Goal: Task Accomplishment & Management: Use online tool/utility

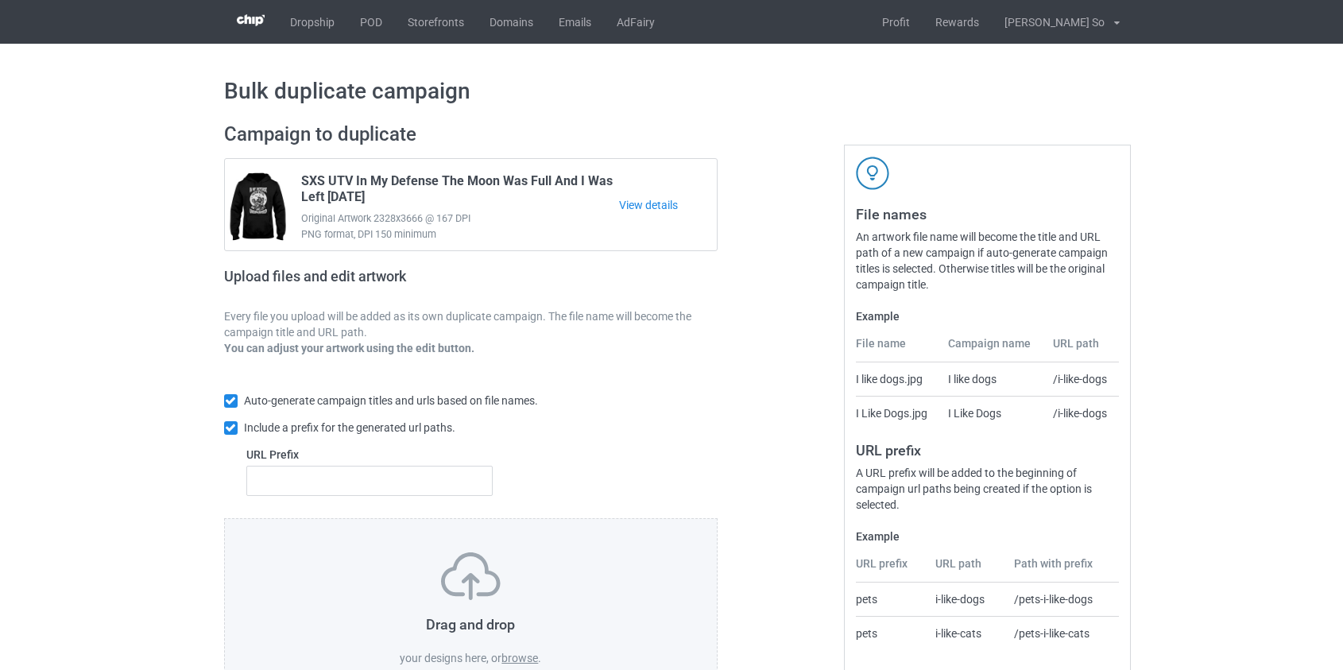
click at [530, 657] on label "browse" at bounding box center [520, 658] width 37 height 13
click at [0, 0] on input "browse" at bounding box center [0, 0] width 0 height 0
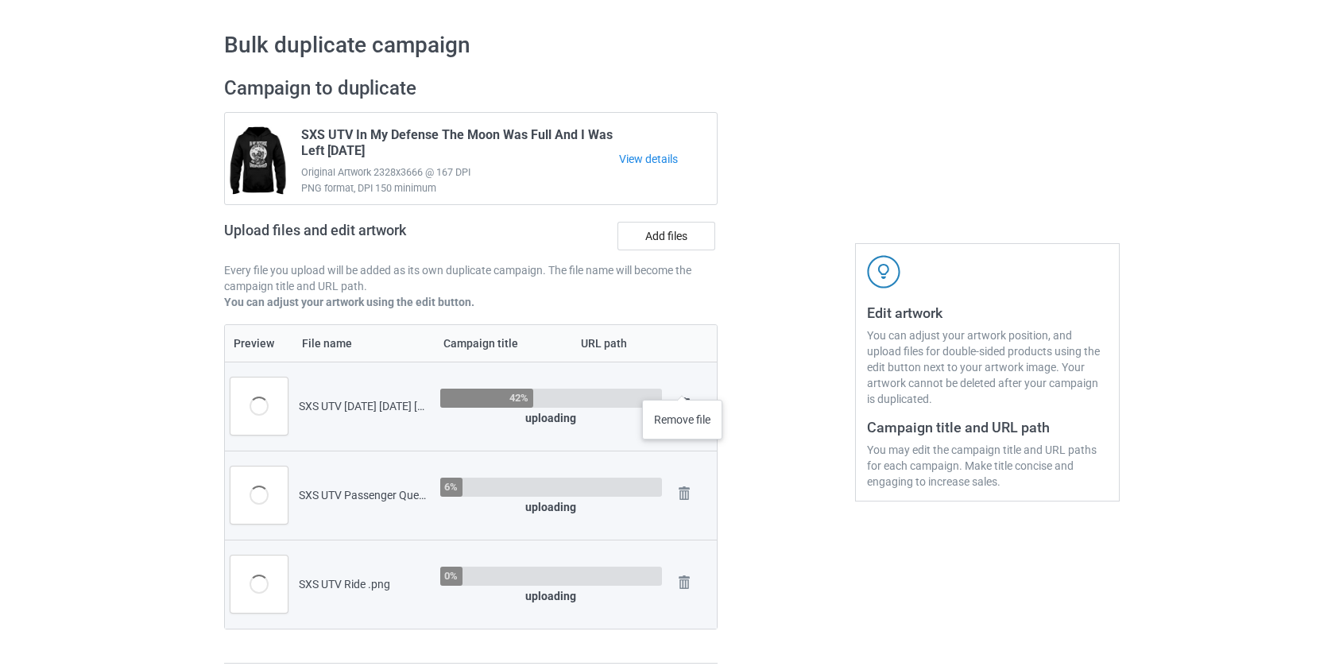
scroll to position [72, 0]
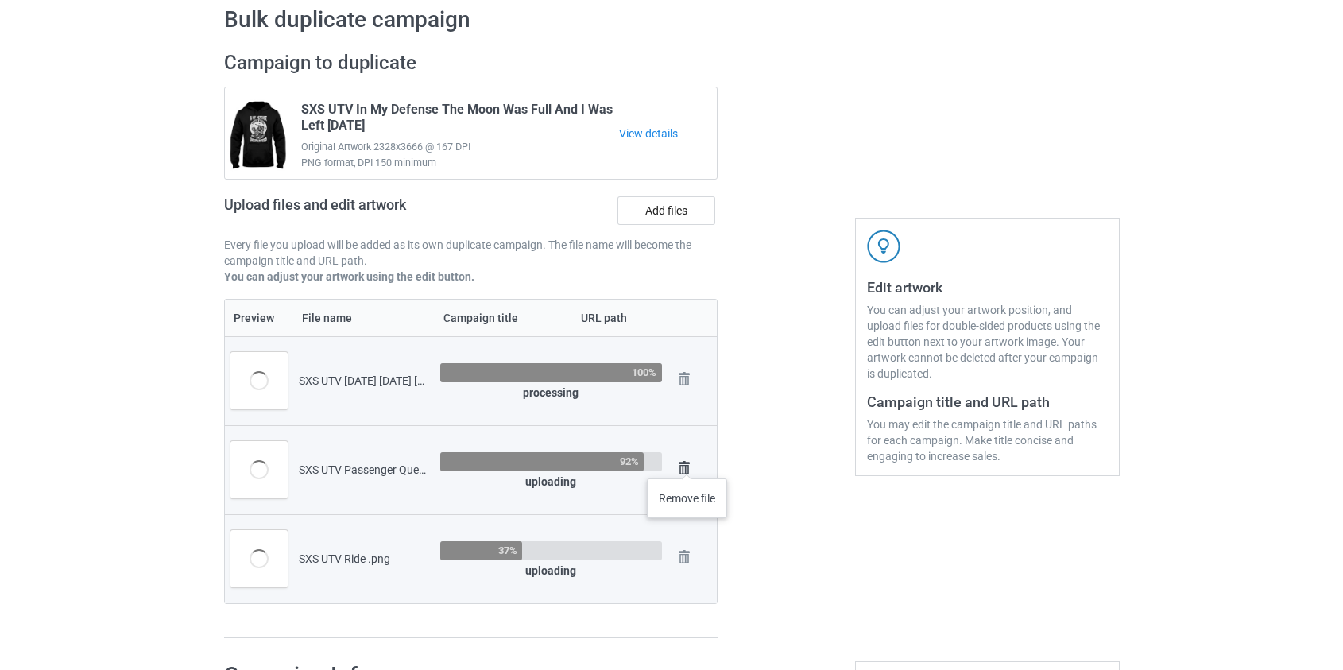
click at [688, 463] on img at bounding box center [684, 468] width 22 height 22
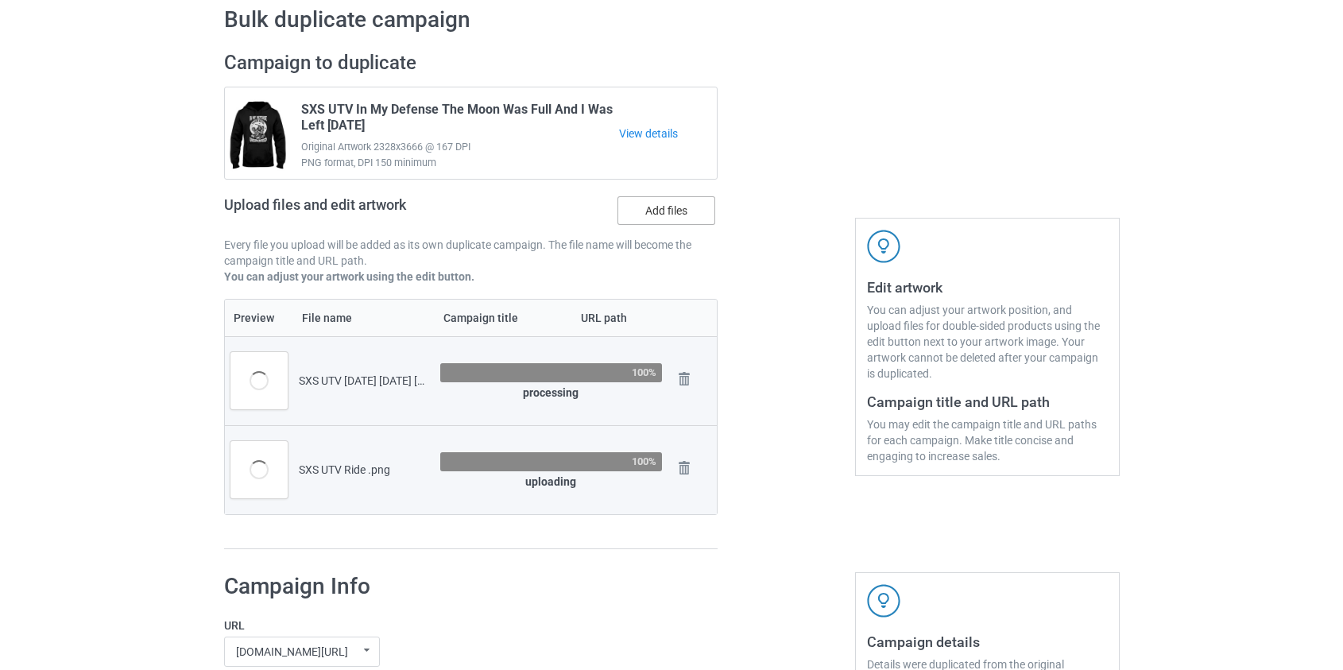
click at [640, 207] on label "Add files" at bounding box center [667, 210] width 98 height 29
click at [0, 0] on input "Add files" at bounding box center [0, 0] width 0 height 0
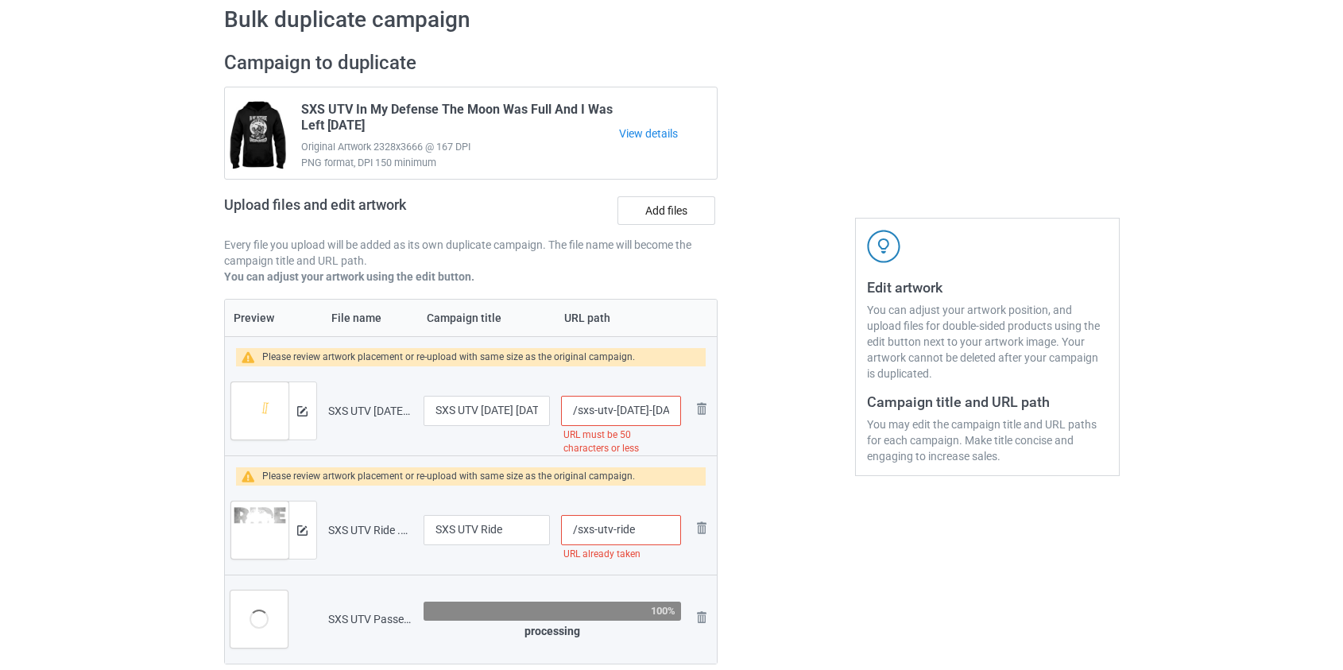
click at [596, 409] on input "/sxs-utv-[DATE]-[DATE]-[DATE]-[DATE]-[DATE]-beer-drinking" at bounding box center [620, 411] width 119 height 30
drag, startPoint x: 605, startPoint y: 405, endPoint x: 877, endPoint y: 455, distance: 276.4
click at [877, 455] on div "Campaign to duplicate SXS UTV In My Defense The Moon Was Full And I Was Left [D…" at bounding box center [672, 375] width 918 height 671
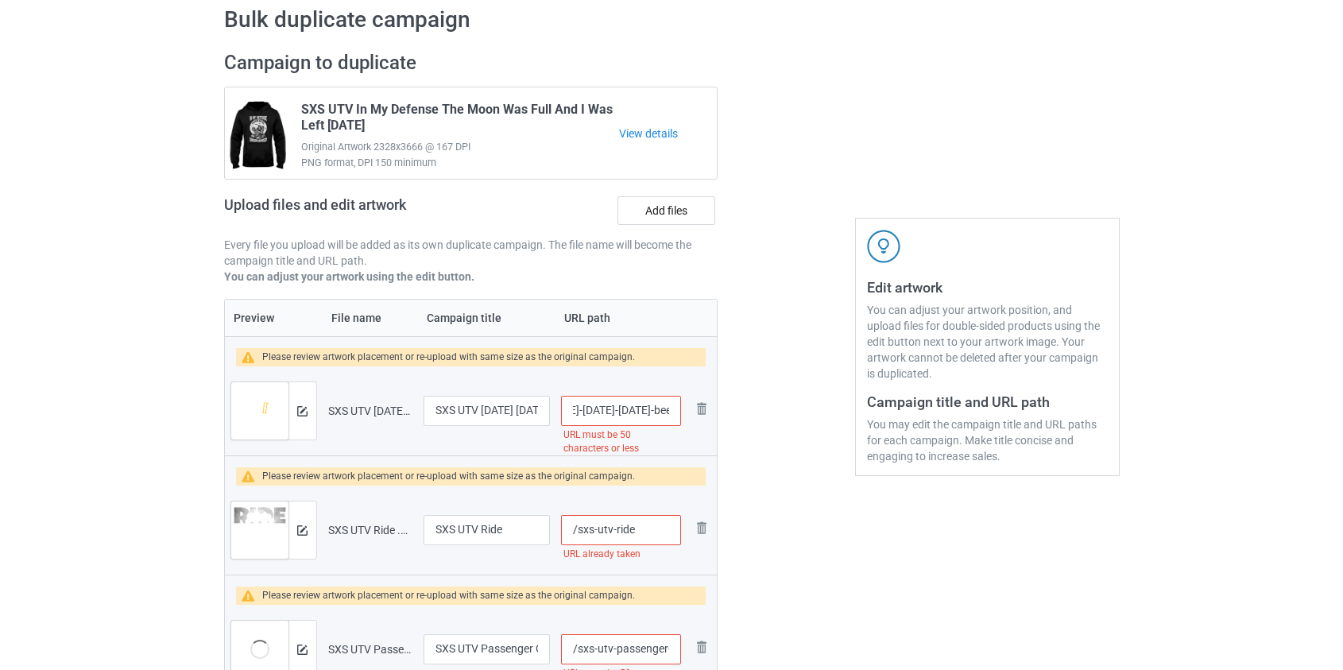
scroll to position [0, 225]
drag, startPoint x: 588, startPoint y: 409, endPoint x: 925, endPoint y: 454, distance: 340.0
click at [925, 454] on div "Campaign to duplicate SXS UTV In My Defense The Moon Was Full And I Was Left [D…" at bounding box center [672, 390] width 918 height 701
drag, startPoint x: 578, startPoint y: 404, endPoint x: 1104, endPoint y: 469, distance: 530.3
click at [1105, 467] on div "Campaign to duplicate SXS UTV In My Defense The Moon Was Full And I Was Left [D…" at bounding box center [672, 390] width 918 height 701
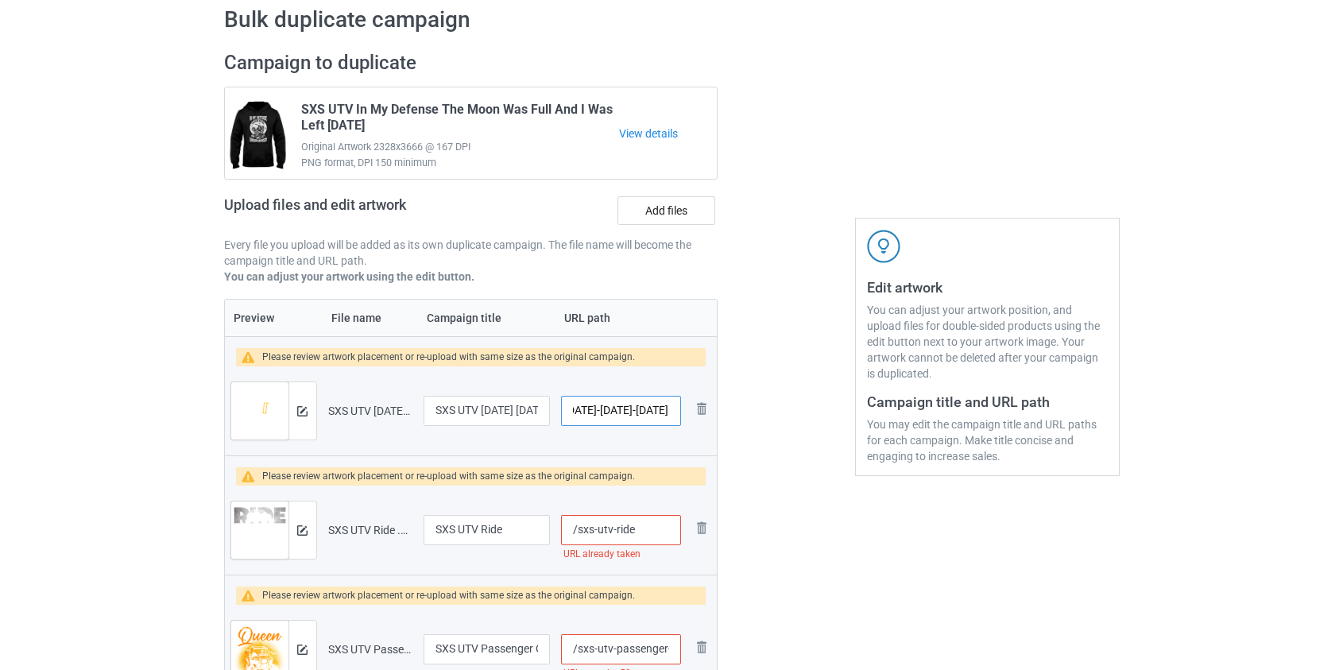
scroll to position [0, 134]
drag, startPoint x: 609, startPoint y: 406, endPoint x: 735, endPoint y: 425, distance: 127.8
click at [735, 425] on div "Campaign to duplicate SXS UTV In My Defense The Moon Was Full And I Was Left [D…" at bounding box center [672, 390] width 918 height 701
click at [588, 405] on input "/sxs-utv-[DATE]" at bounding box center [620, 411] width 119 height 30
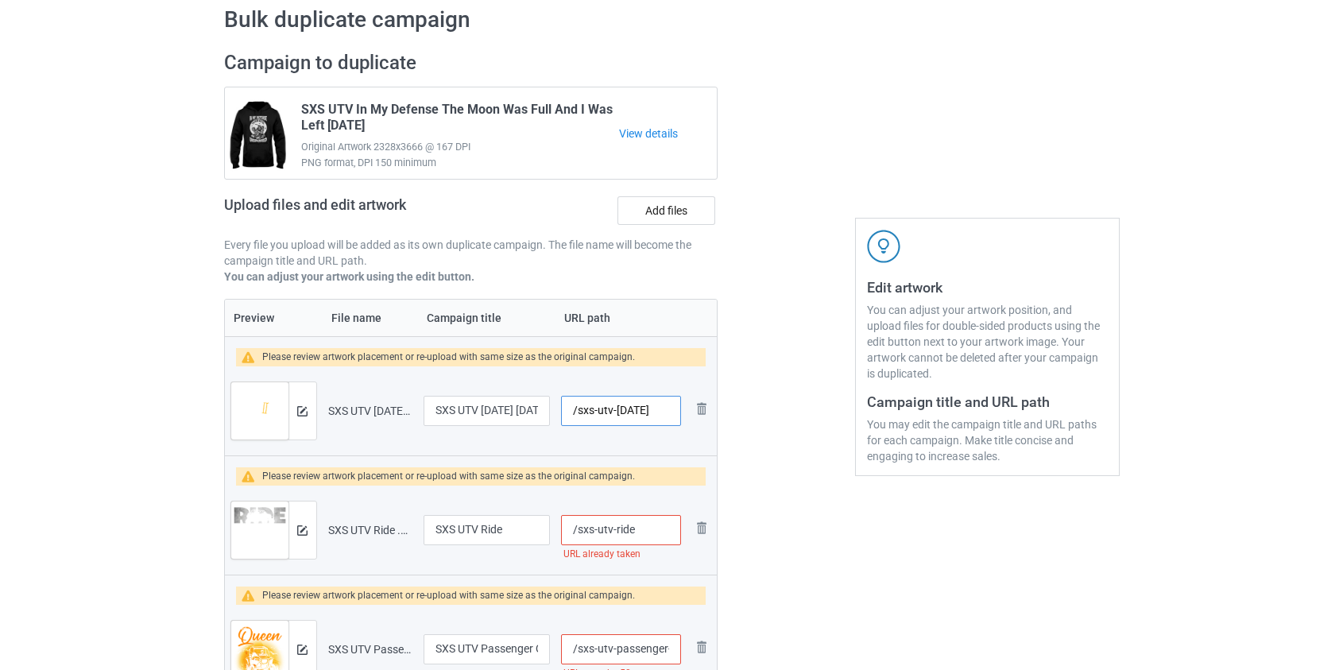
click at [588, 405] on input "/sxs-utv-[DATE]" at bounding box center [620, 411] width 119 height 30
type input "/utv-[DATE]"
click at [594, 525] on input "/sxs-utv-ride" at bounding box center [620, 530] width 119 height 30
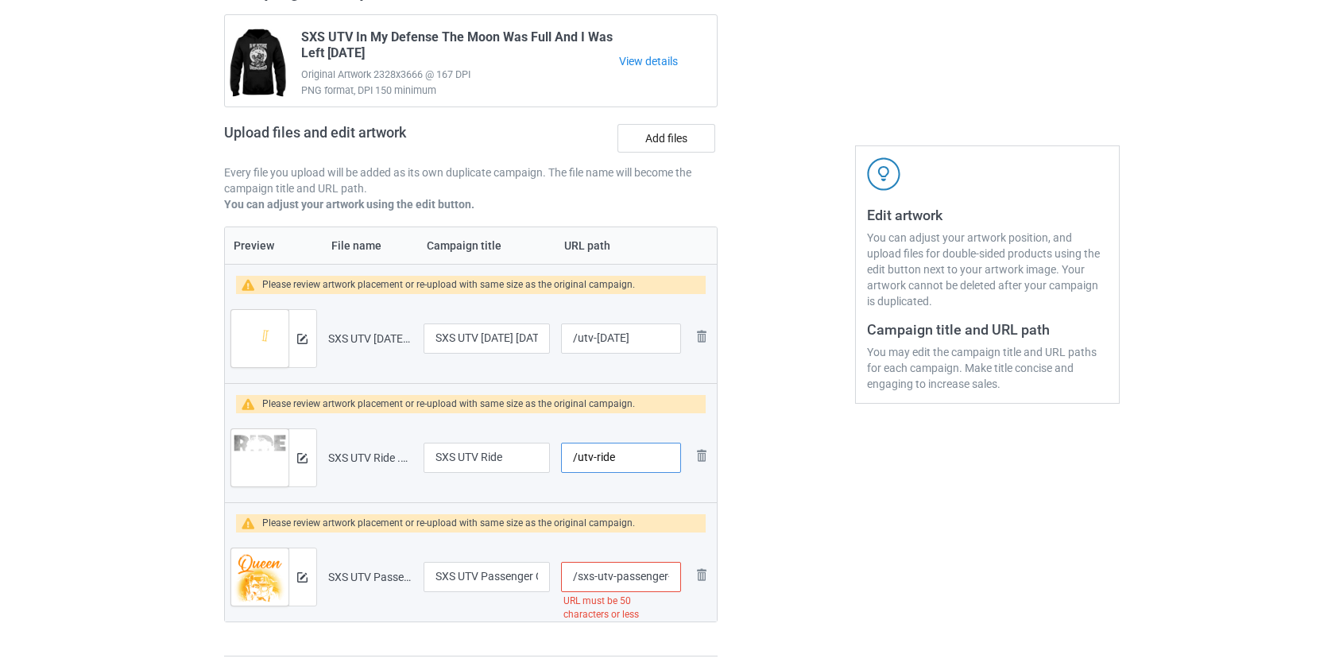
type input "/utv-ride"
click at [588, 572] on input "/sxs-utv-passenger-queen-classy-sassy-and-smart-assy-[DATE]" at bounding box center [620, 577] width 119 height 30
click at [622, 577] on input "/utv-passenger-queen-classy-sassy-and-smart-assy-[DATE]" at bounding box center [620, 577] width 119 height 30
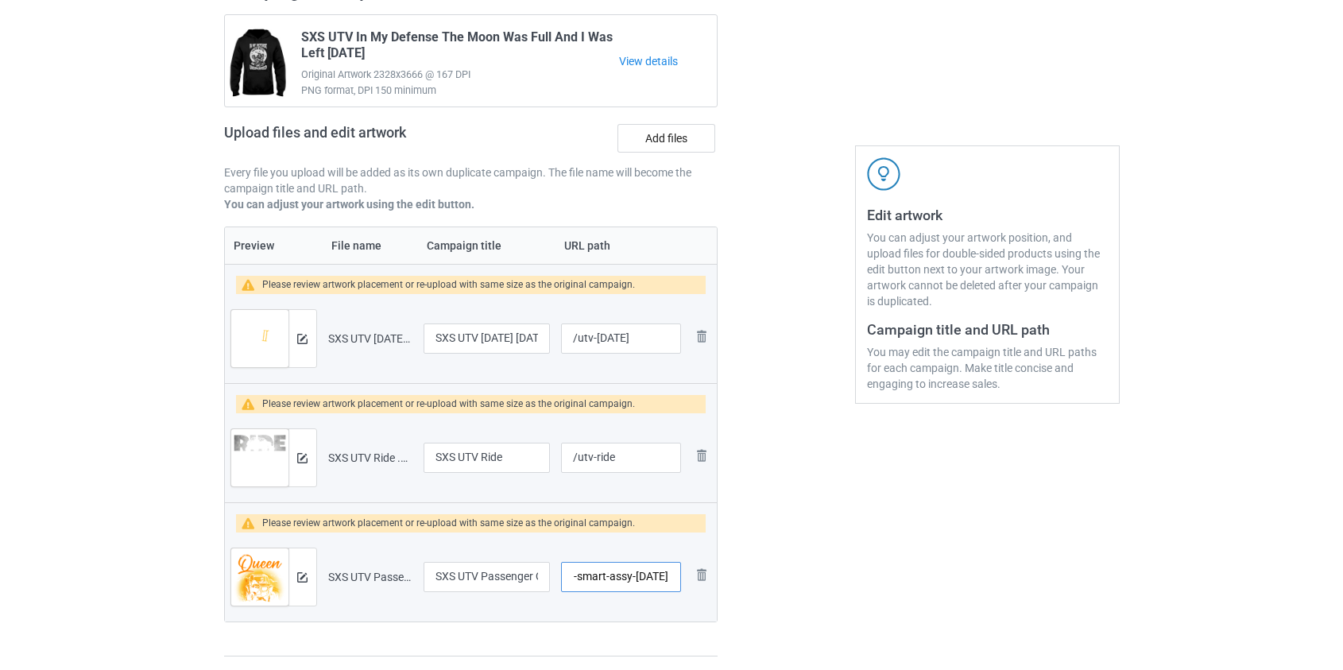
scroll to position [161, 0]
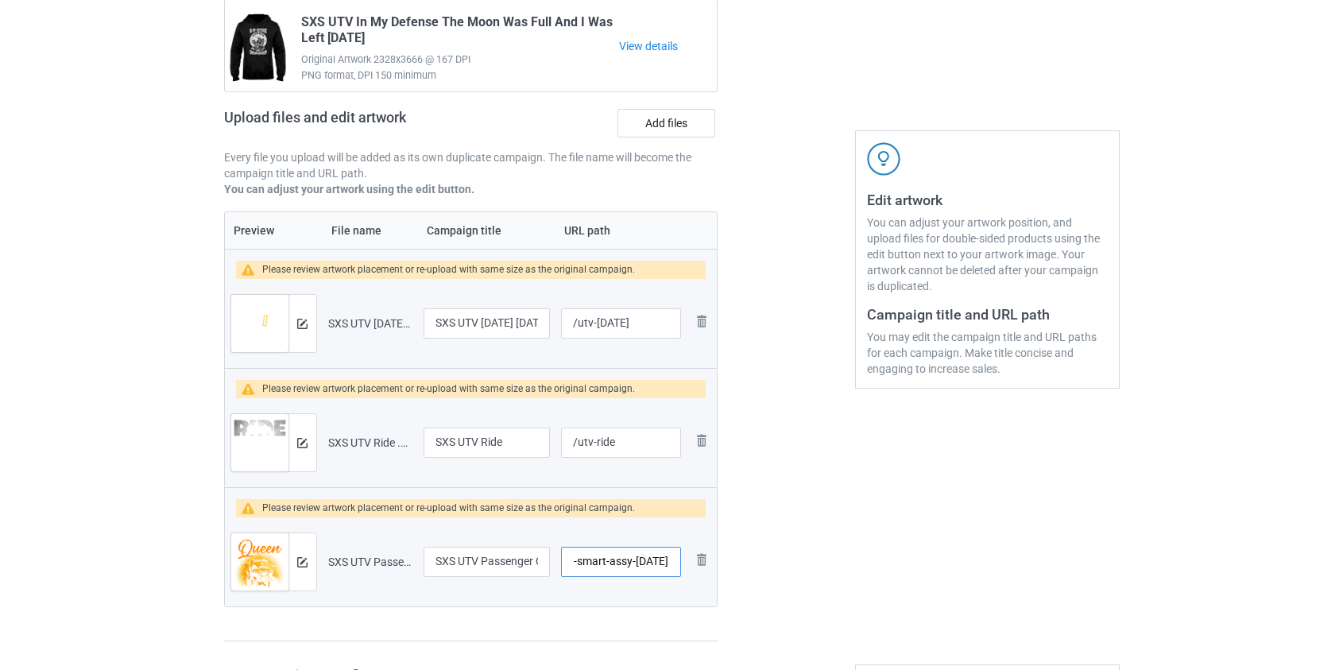
drag, startPoint x: 622, startPoint y: 572, endPoint x: 952, endPoint y: 653, distance: 340.5
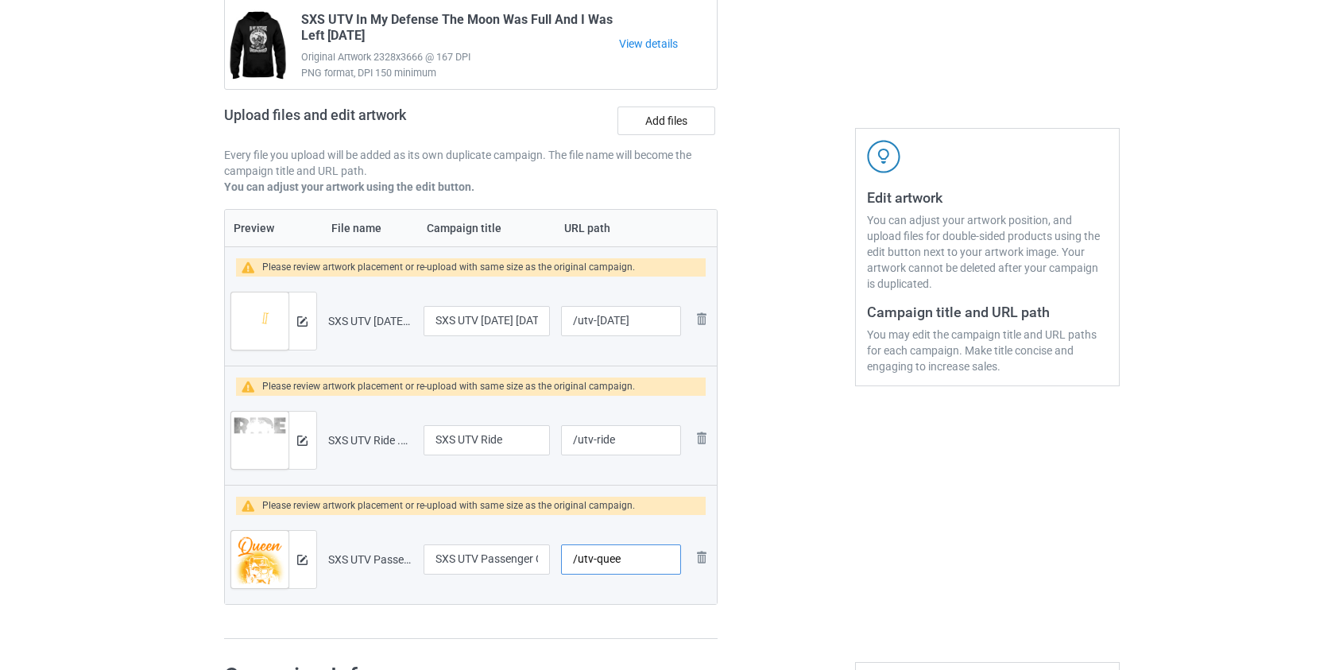
scroll to position [0, 0]
type input "/utv-queen"
click at [302, 315] on button at bounding box center [302, 321] width 10 height 13
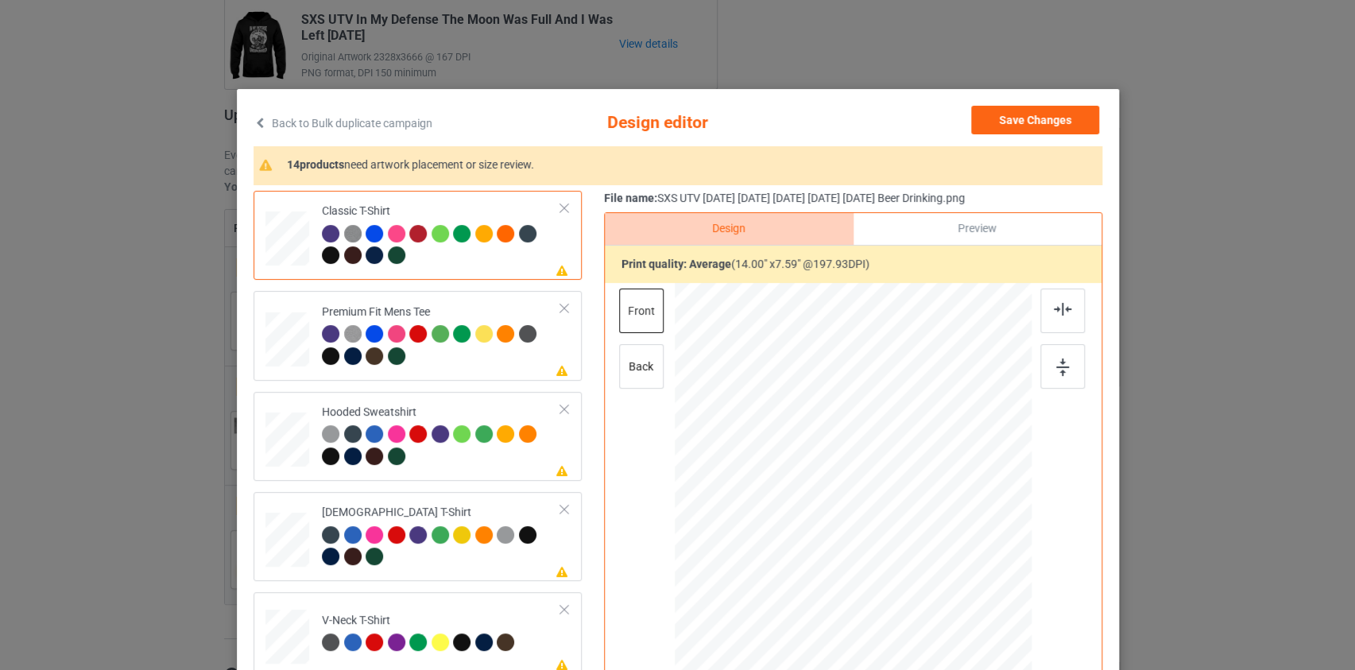
click at [355, 122] on link "Back to Bulk duplicate campaign" at bounding box center [343, 123] width 179 height 35
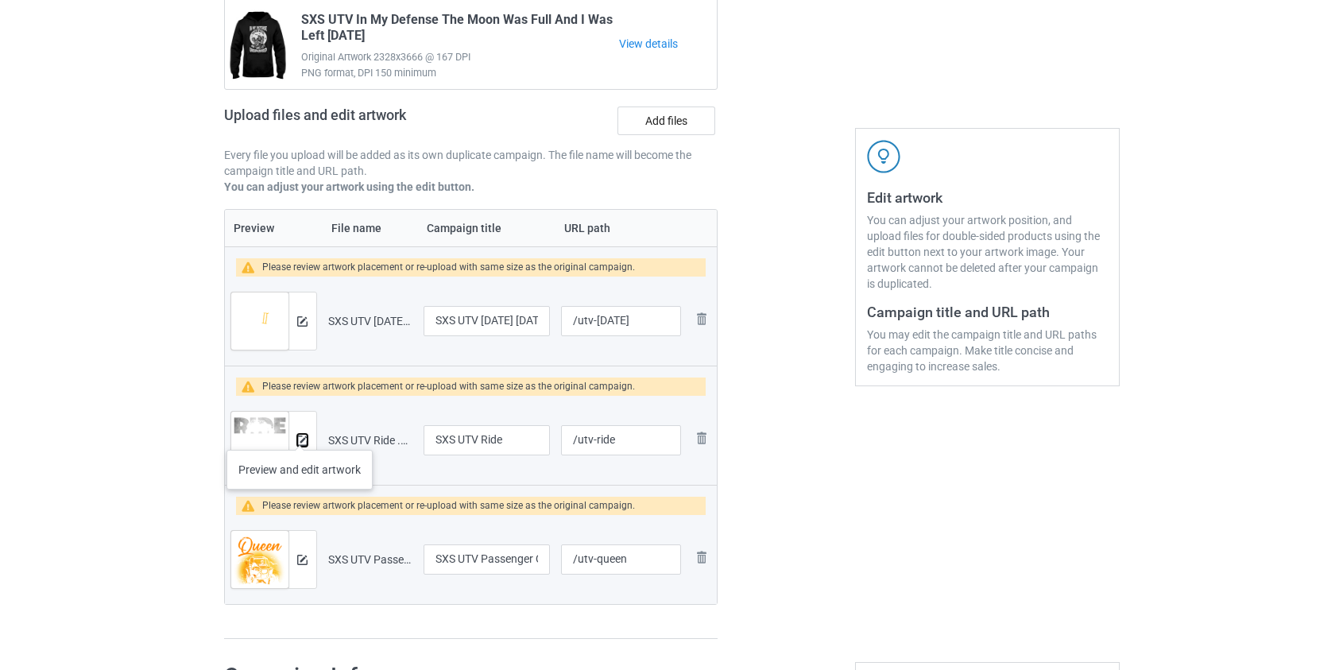
click at [300, 434] on button at bounding box center [302, 440] width 10 height 13
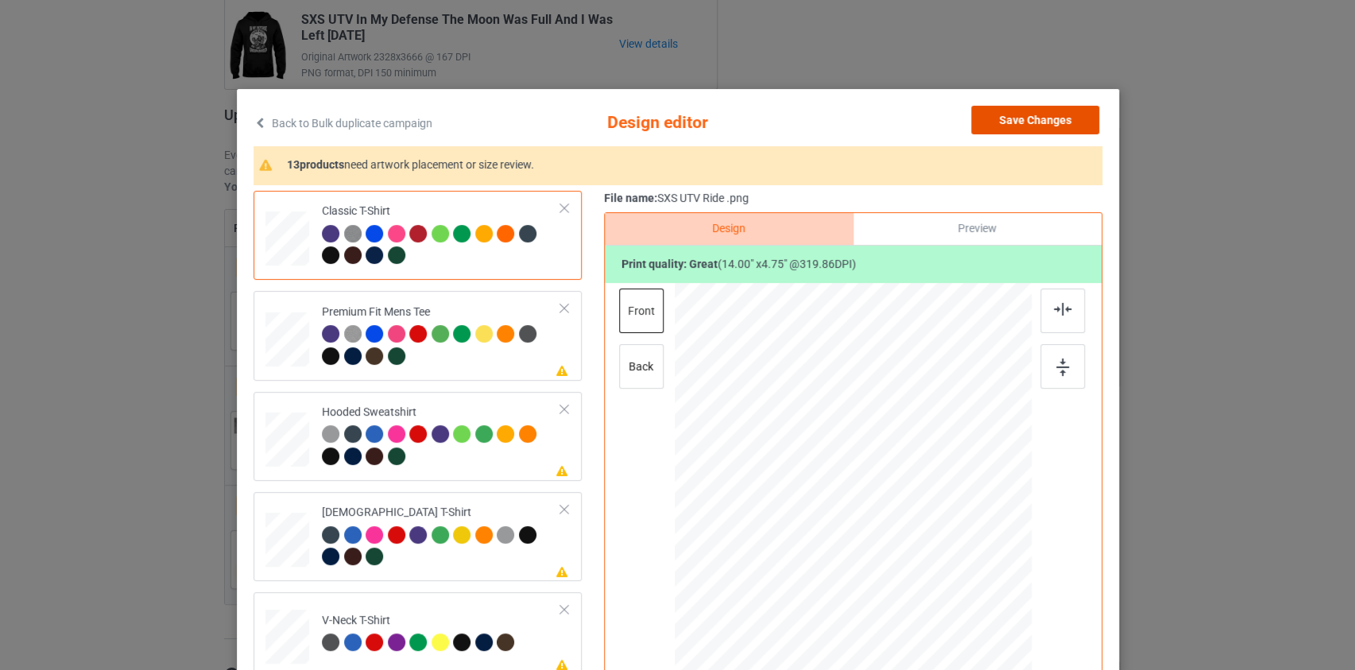
click at [1046, 112] on button "Save Changes" at bounding box center [1035, 120] width 128 height 29
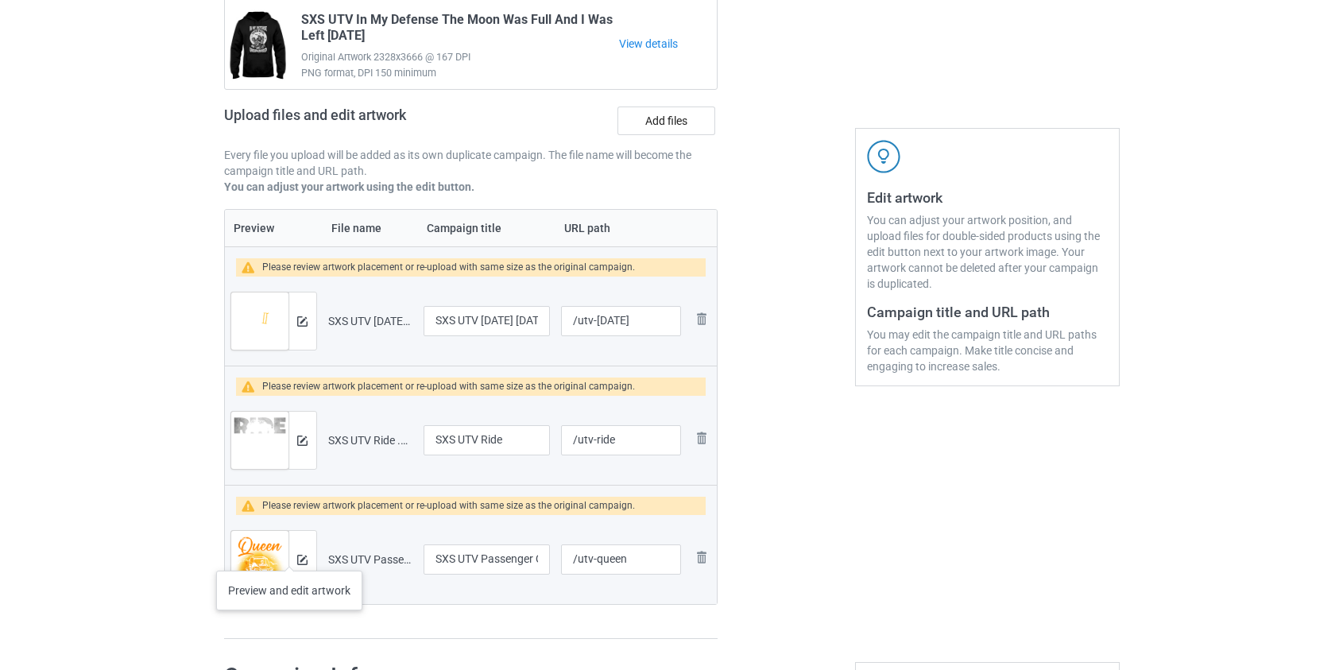
click at [289, 555] on div at bounding box center [303, 559] width 28 height 57
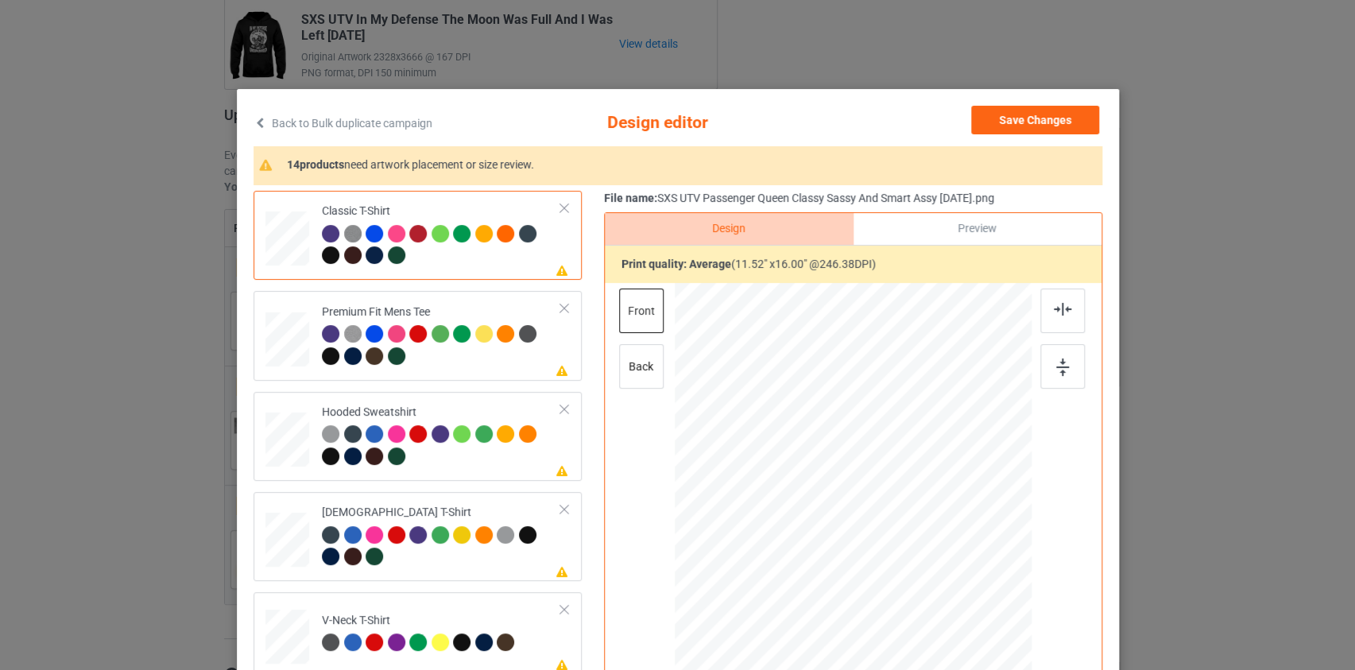
click at [405, 117] on link "Back to Bulk duplicate campaign" at bounding box center [343, 123] width 179 height 35
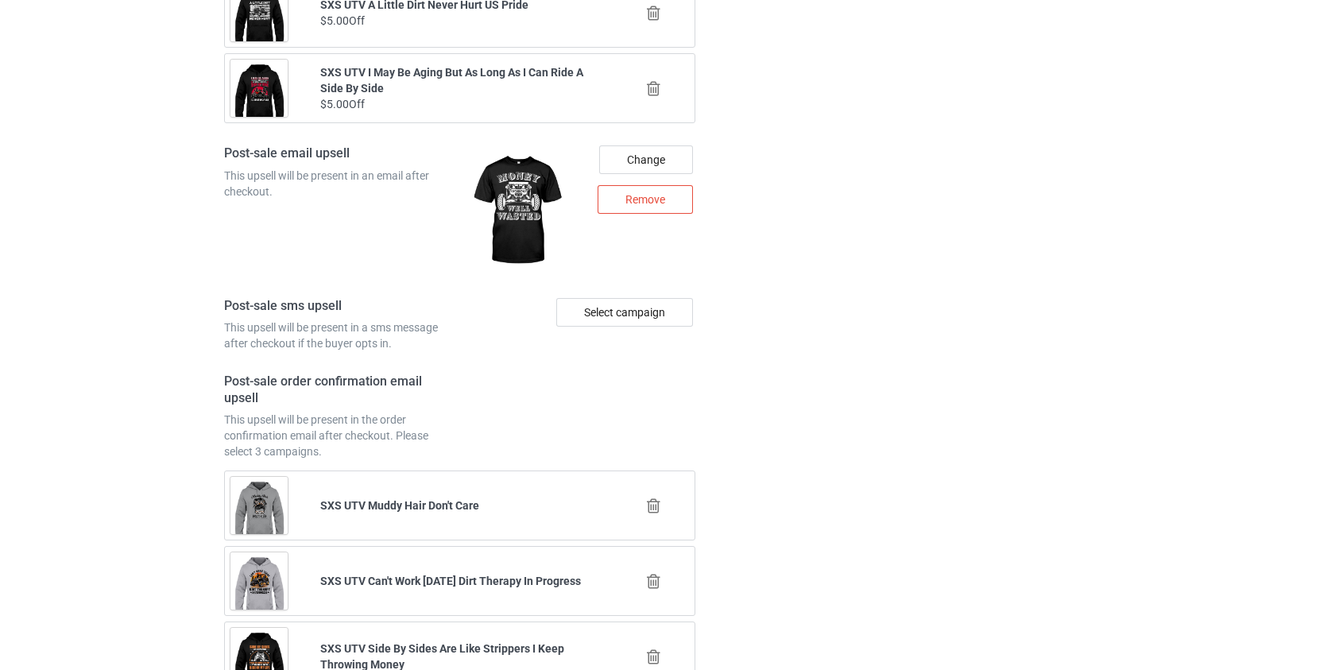
scroll to position [2467, 0]
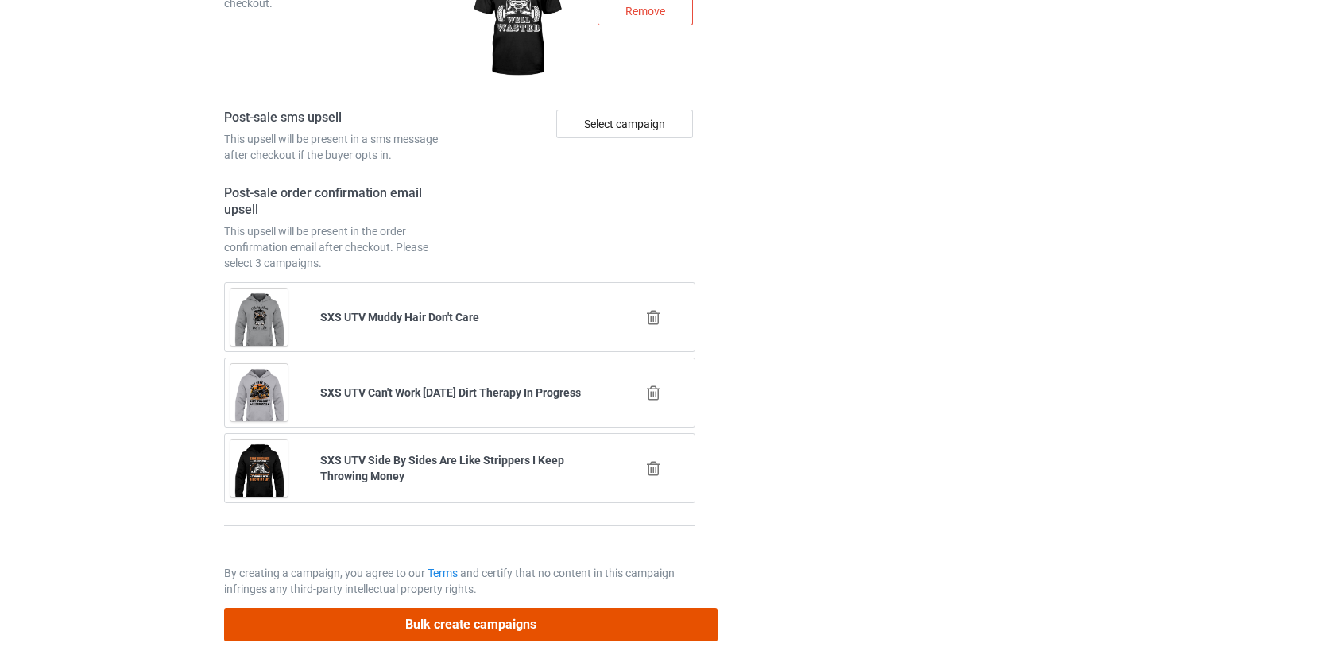
click at [556, 622] on button "Bulk create campaigns" at bounding box center [471, 624] width 494 height 33
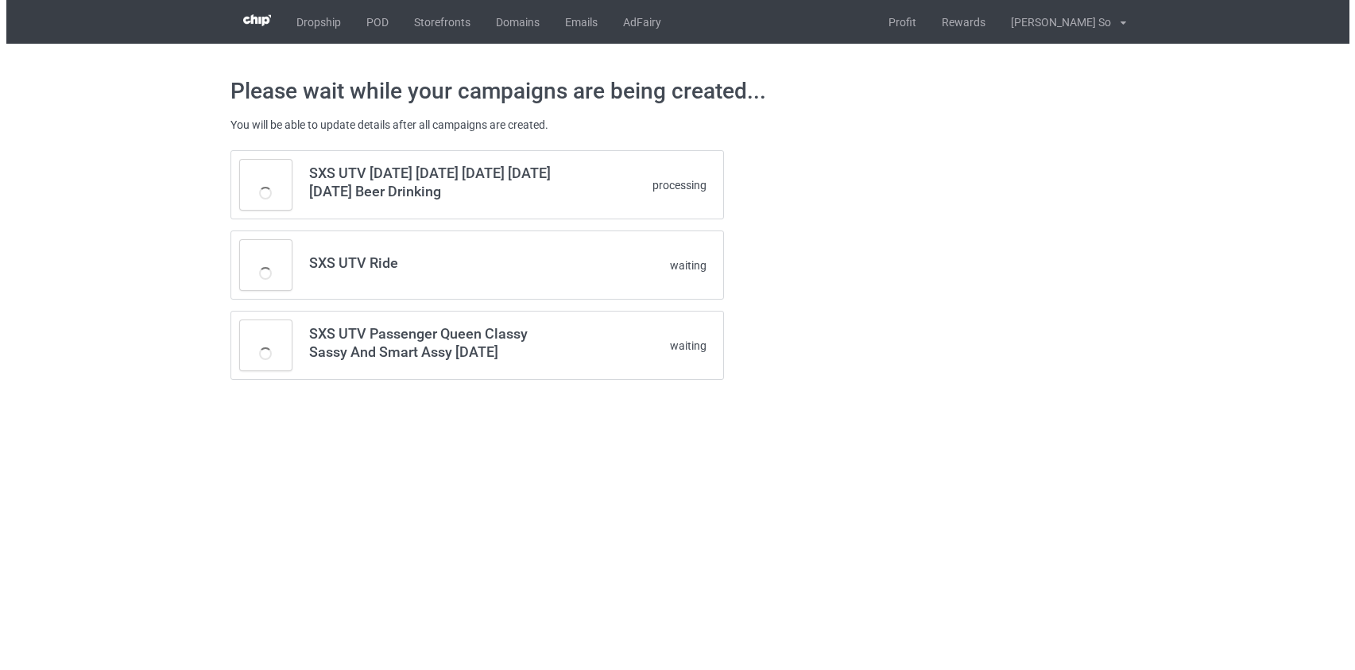
scroll to position [0, 0]
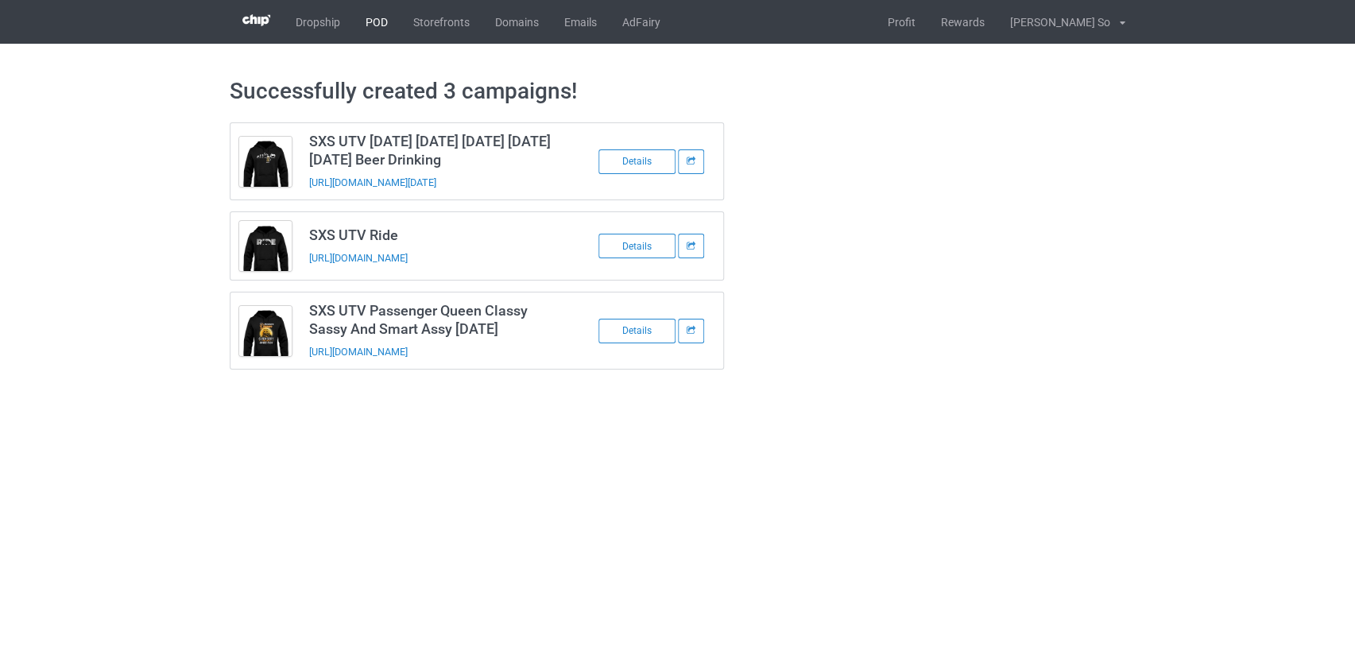
click at [378, 19] on link "POD" at bounding box center [377, 22] width 48 height 44
